Goal: Task Accomplishment & Management: Complete application form

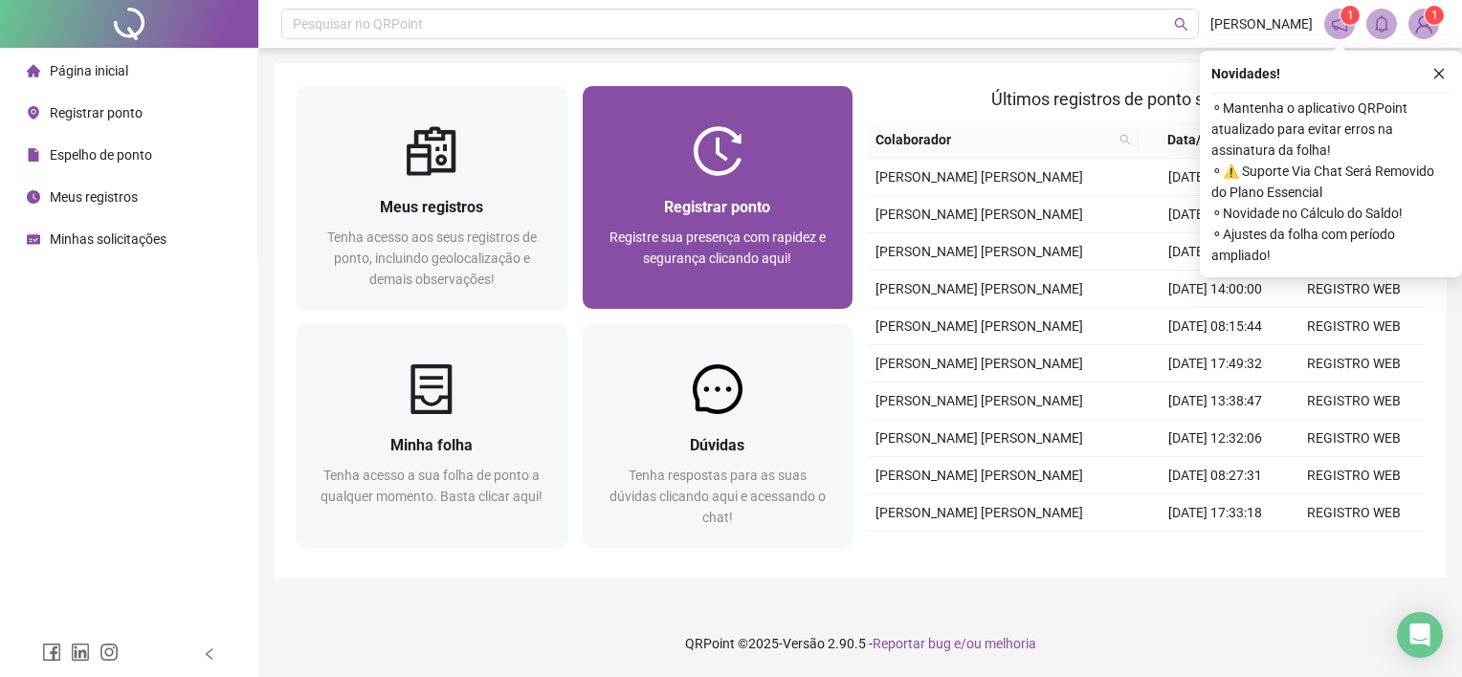
click at [647, 230] on span "Registre sua presença com rapidez e segurança clicando aqui!" at bounding box center [718, 248] width 216 height 36
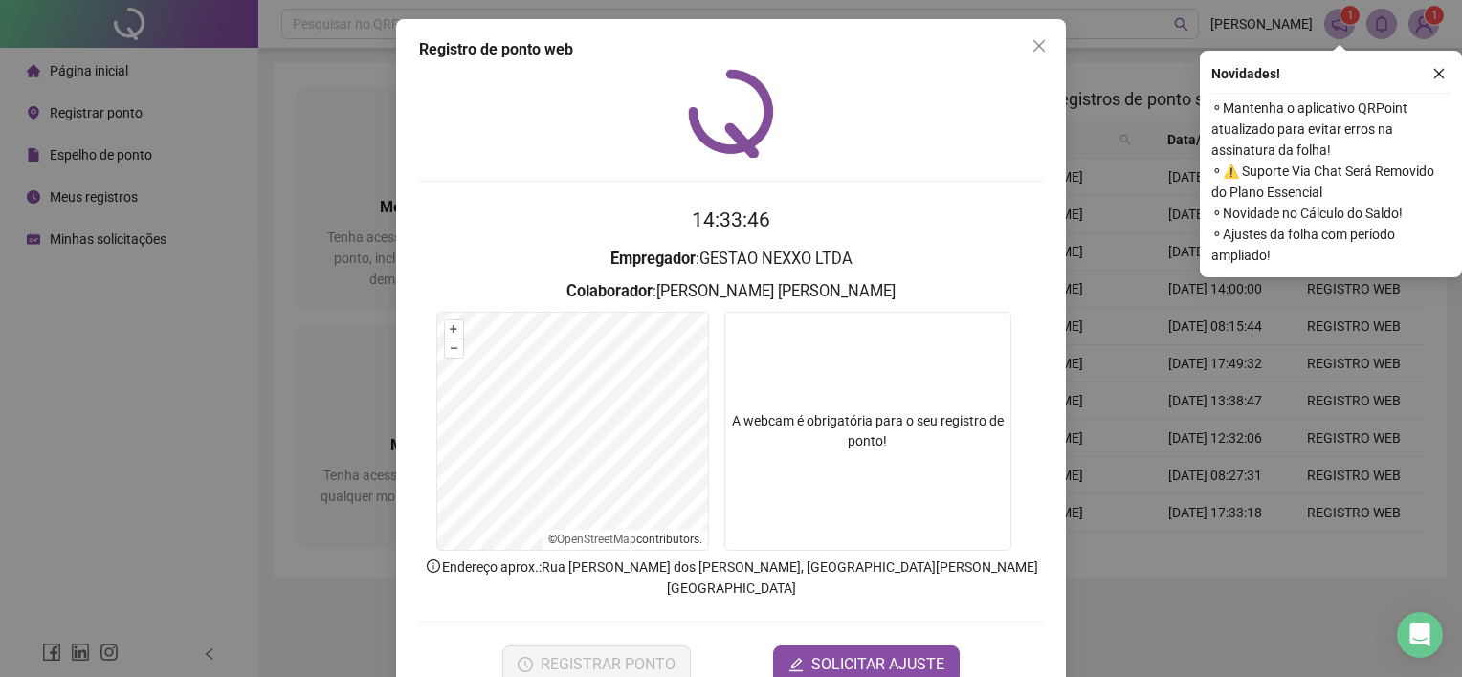
click at [796, 646] on button "SOLICITAR AJUSTE" at bounding box center [866, 665] width 187 height 38
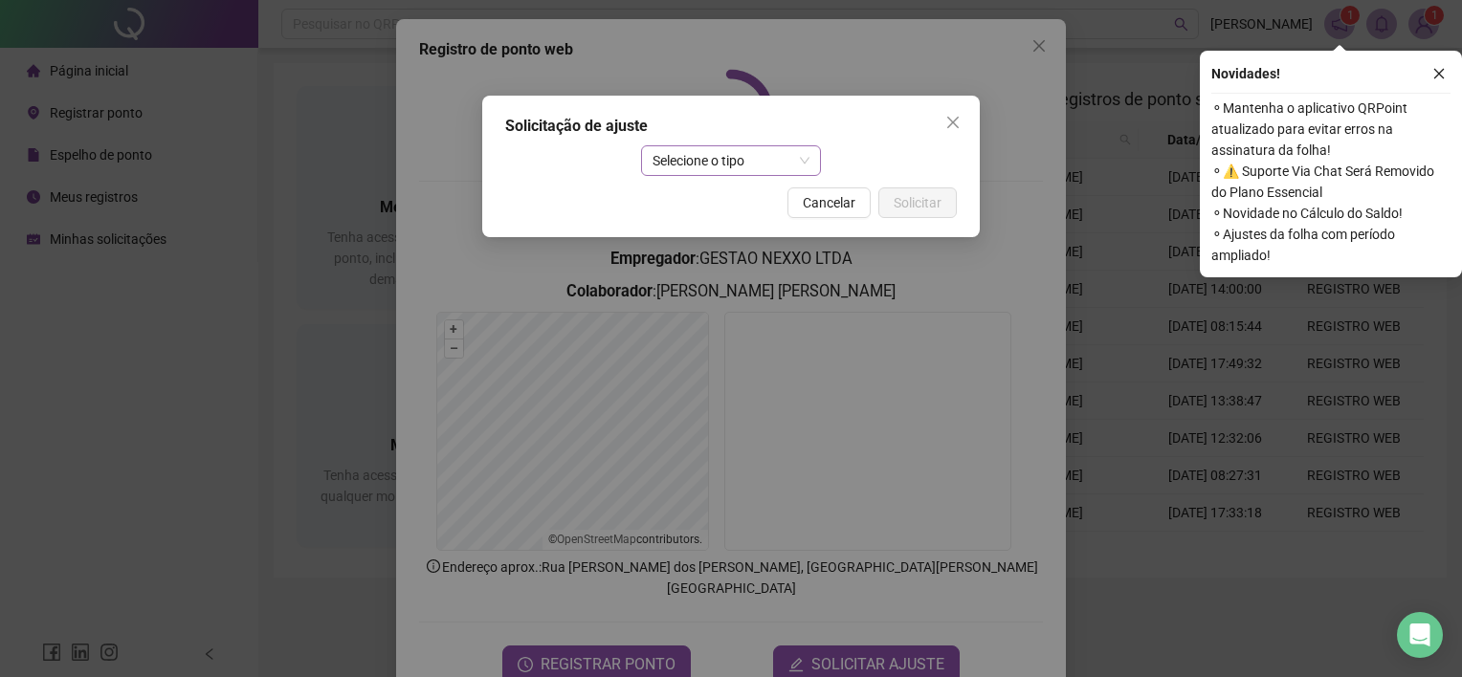
click at [691, 165] on span "Selecione o tipo" at bounding box center [732, 160] width 158 height 29
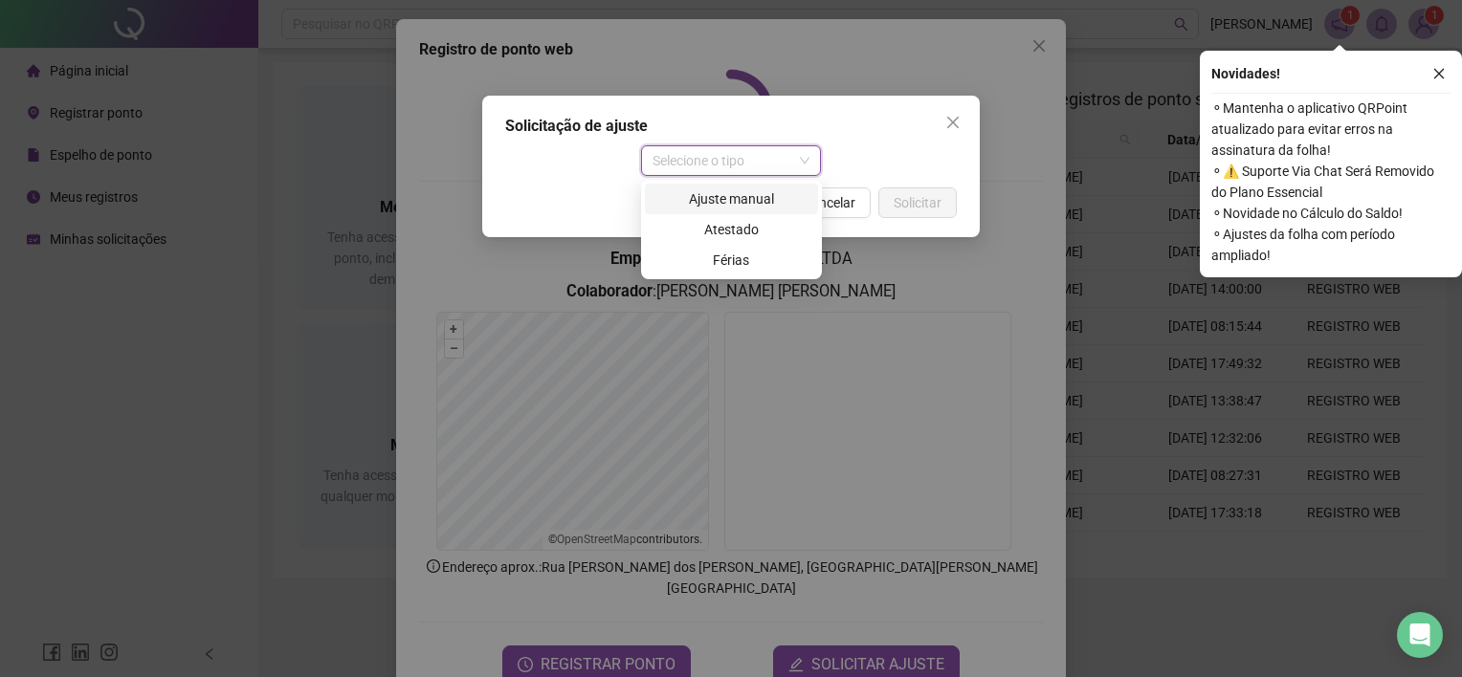
click at [697, 201] on div "Ajuste manual" at bounding box center [731, 198] width 150 height 21
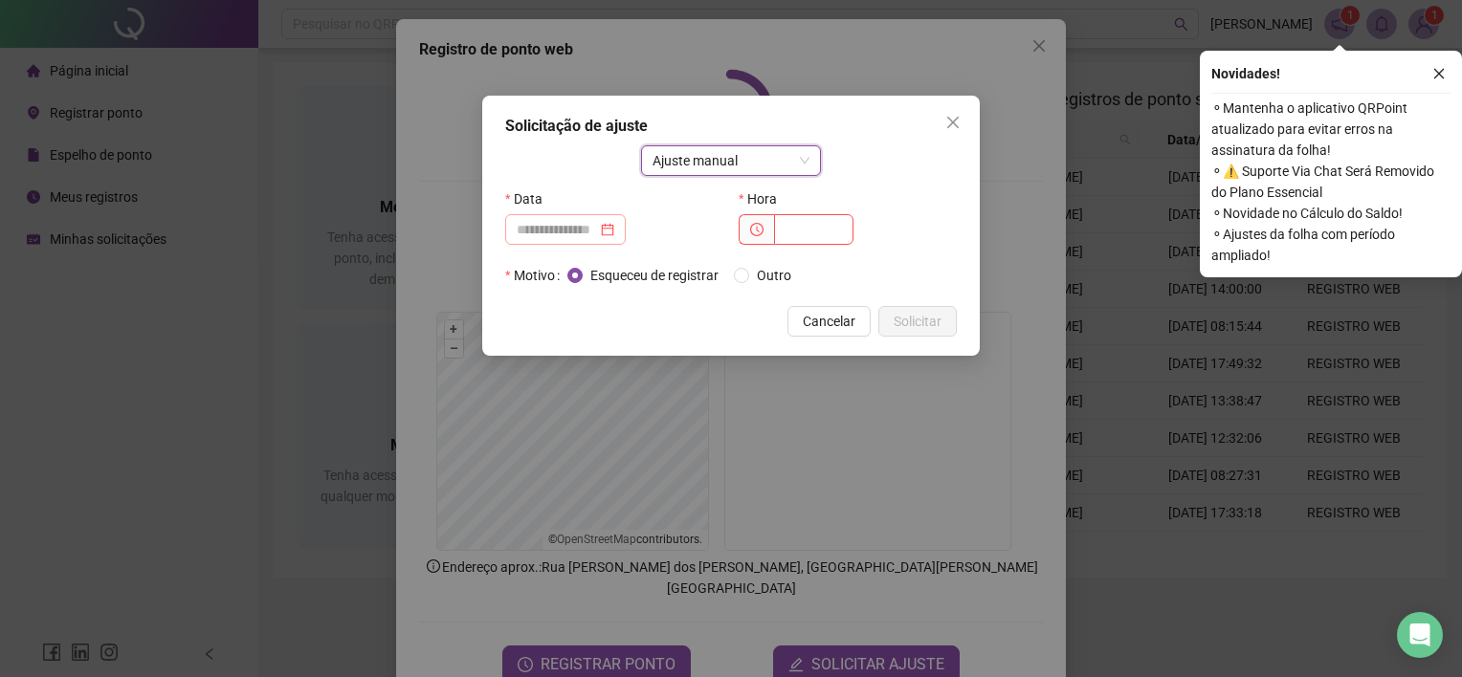
click at [584, 241] on div at bounding box center [565, 229] width 121 height 31
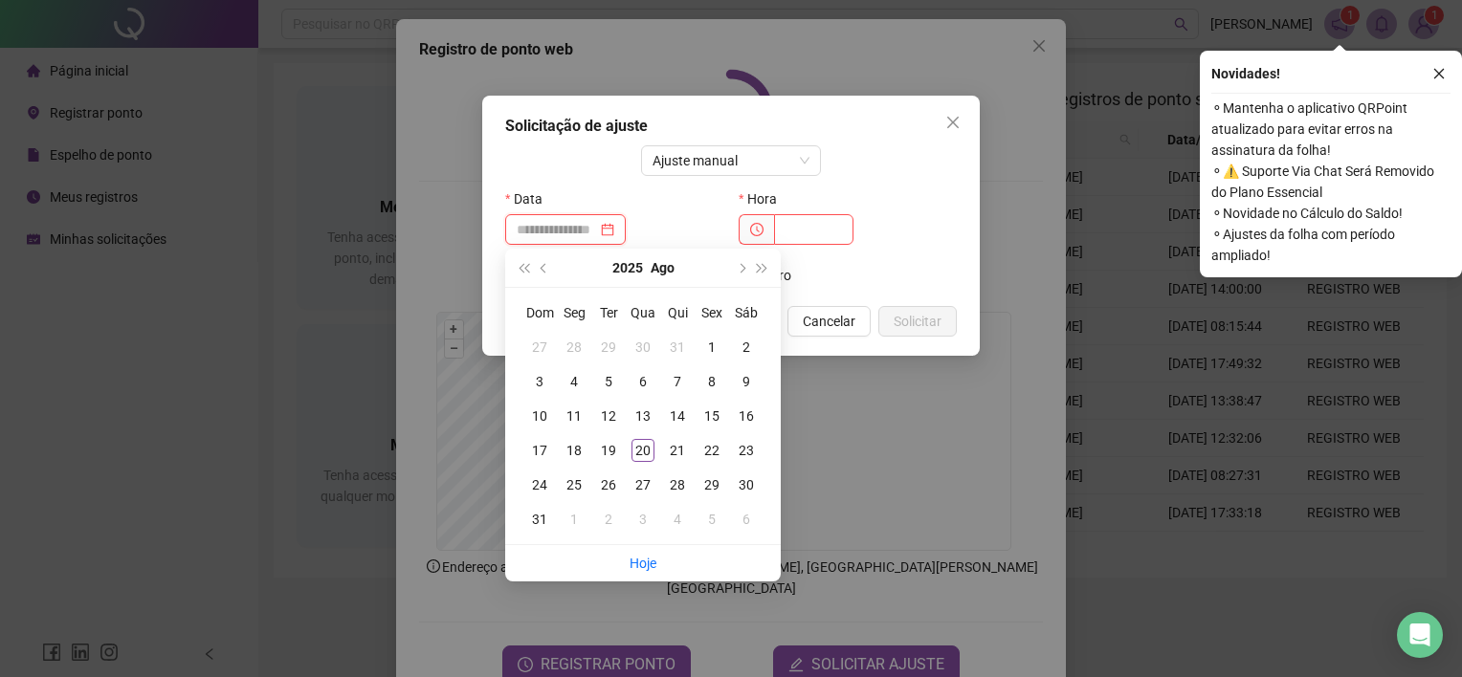
click at [584, 241] on div at bounding box center [565, 229] width 121 height 31
type input "**********"
click at [645, 454] on div "20" at bounding box center [643, 450] width 23 height 23
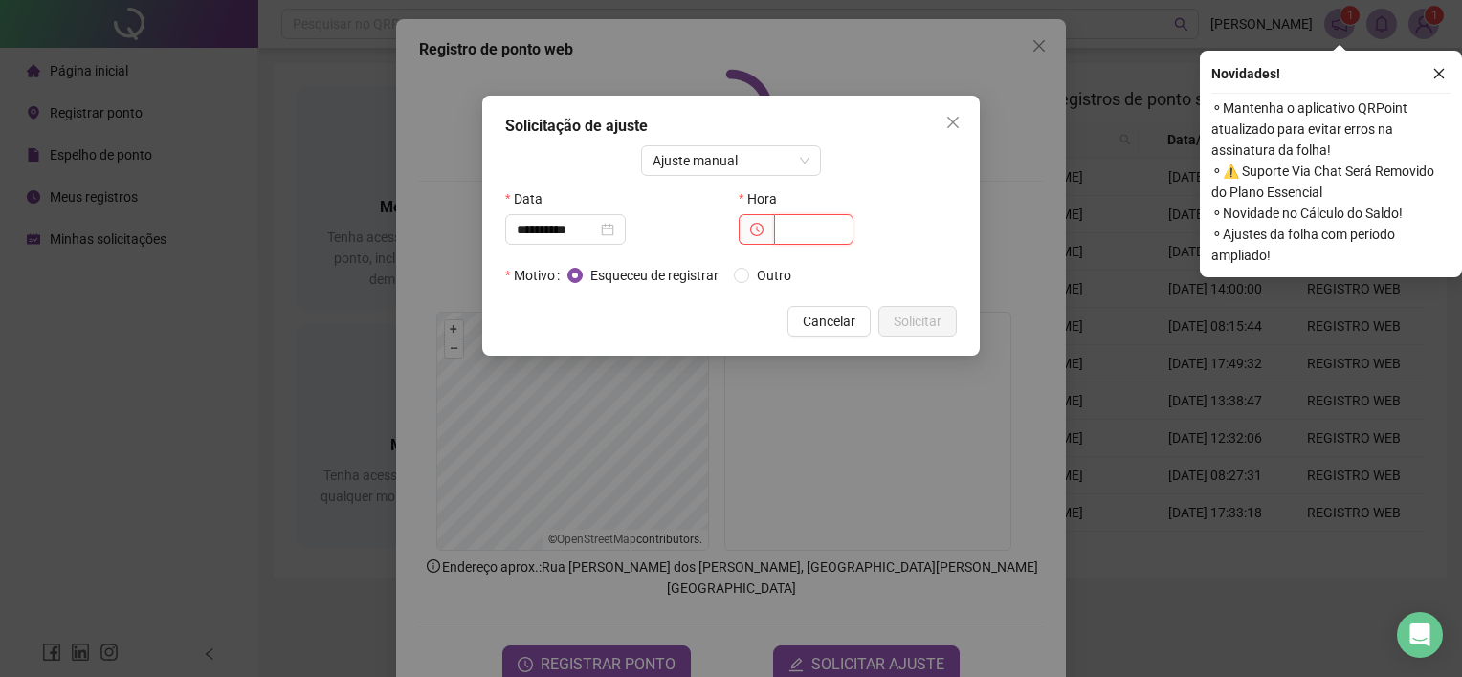
click at [806, 244] on input "text" at bounding box center [813, 229] width 79 height 31
type input "*****"
click at [929, 333] on button "Solicitar" at bounding box center [917, 321] width 78 height 31
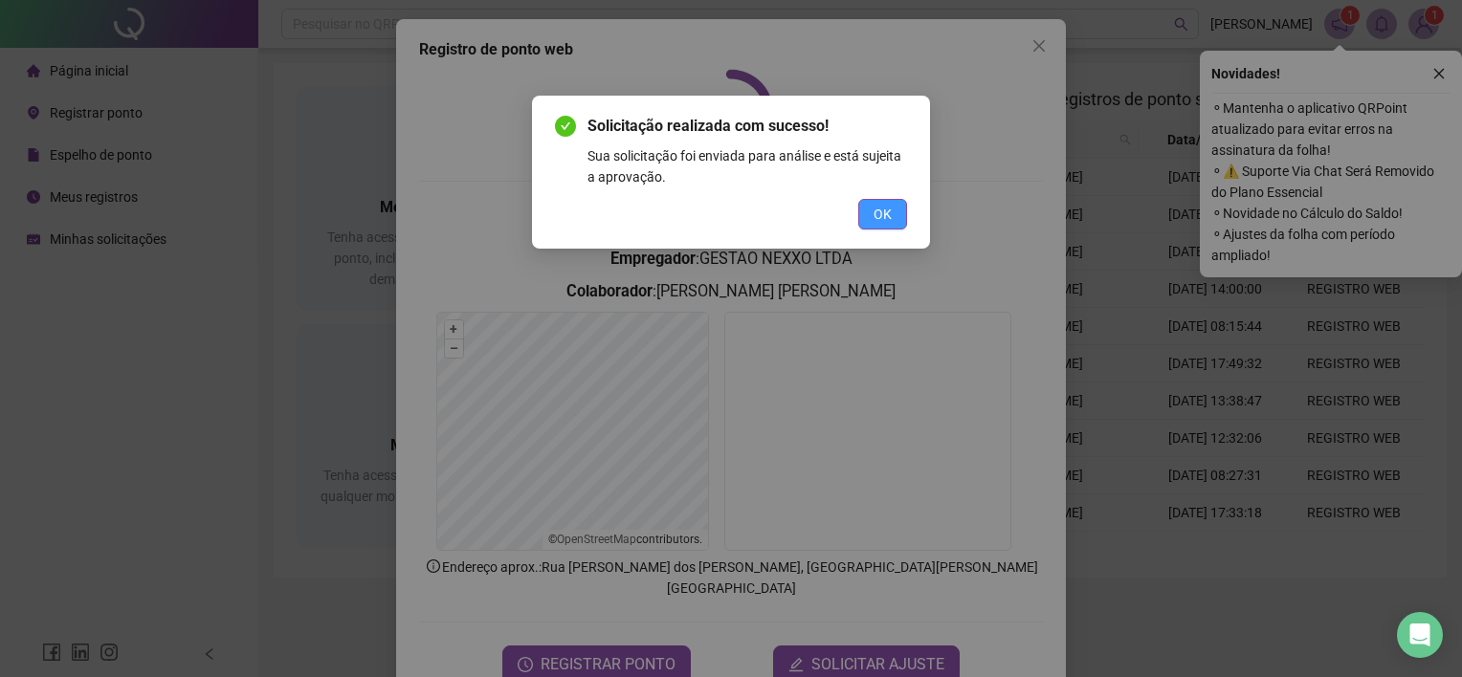
click at [883, 202] on button "OK" at bounding box center [882, 214] width 49 height 31
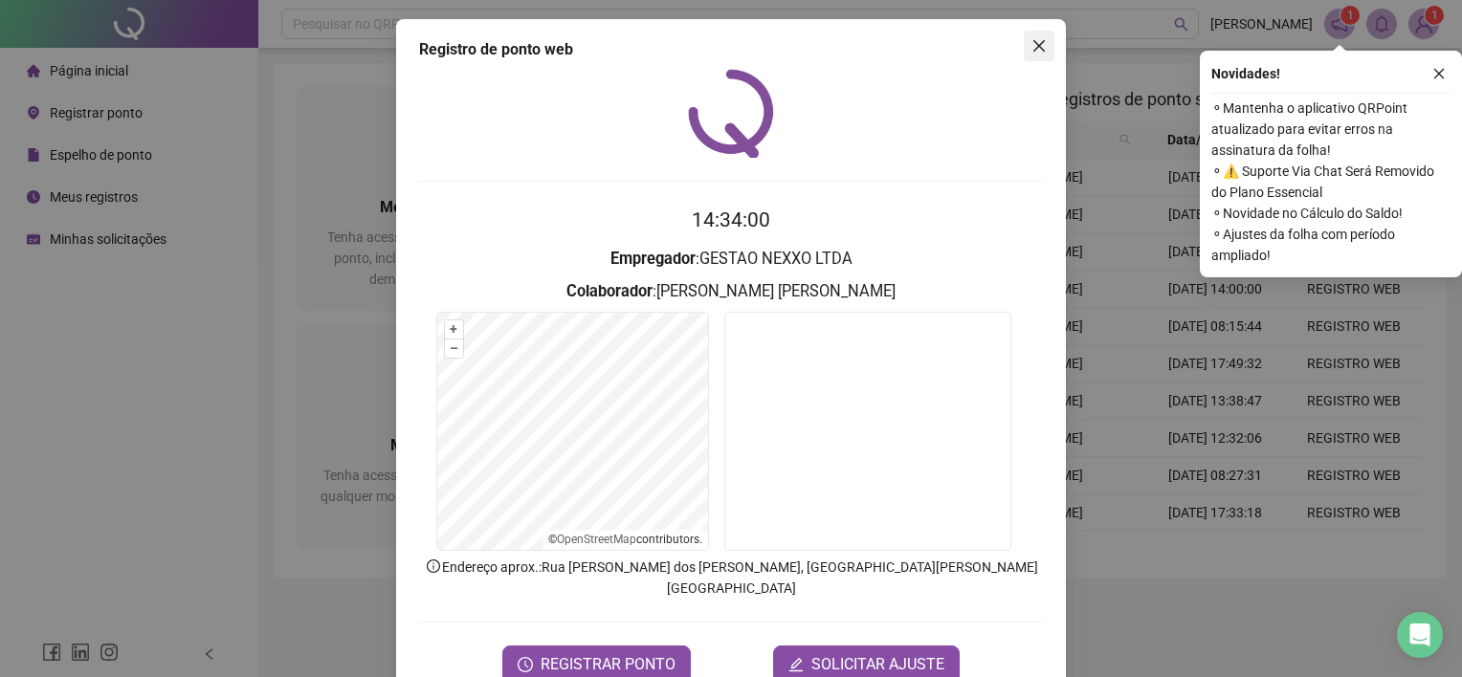
click at [1033, 34] on button "Close" at bounding box center [1039, 46] width 31 height 31
